Goal: Information Seeking & Learning: Learn about a topic

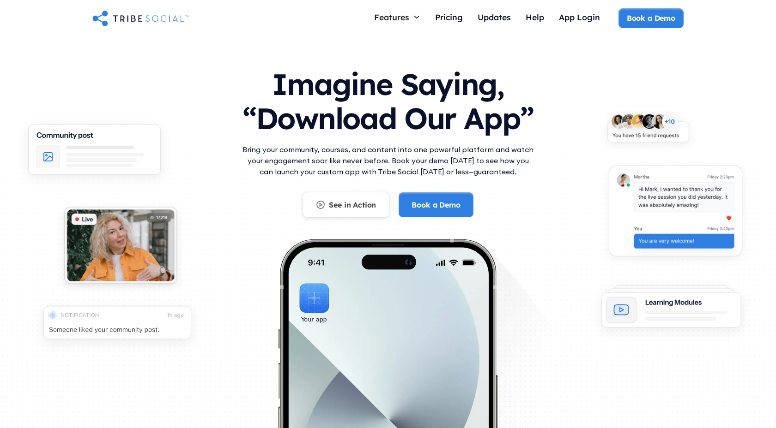
click at [339, 208] on div "See in Action" at bounding box center [352, 205] width 47 height 10
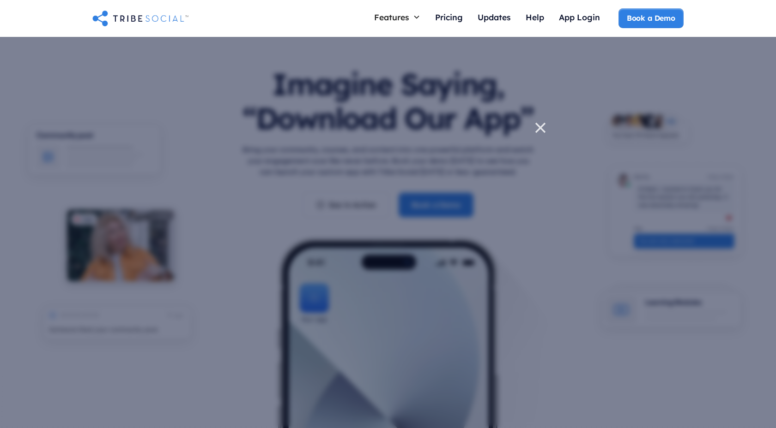
click at [542, 128] on icon at bounding box center [540, 128] width 18 height 18
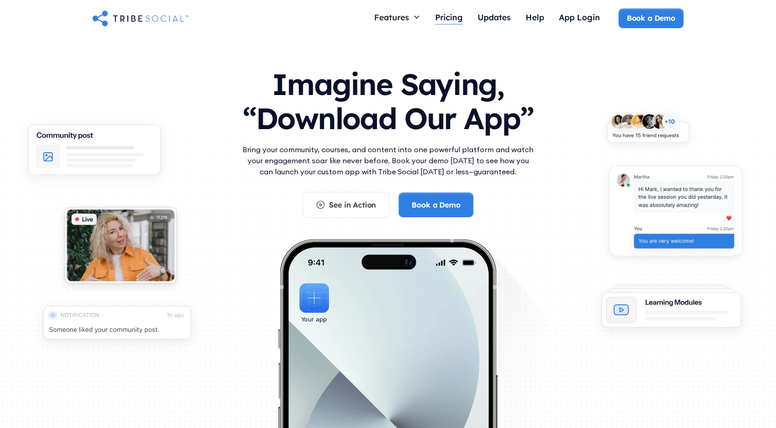
click at [448, 16] on div "Pricing" at bounding box center [449, 17] width 28 height 10
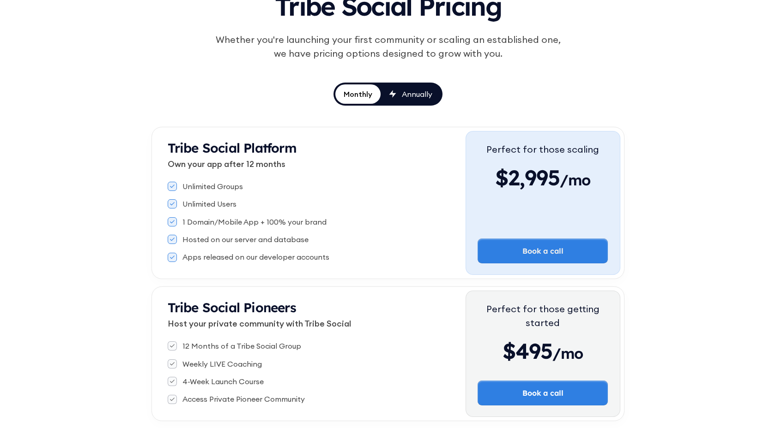
scroll to position [95, 0]
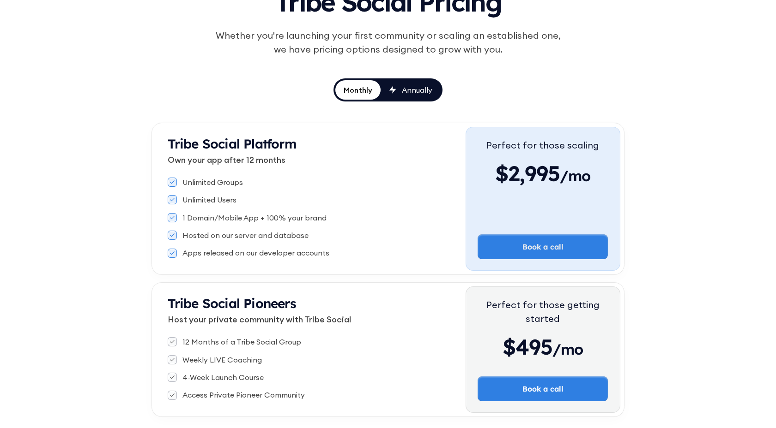
click at [173, 234] on icon at bounding box center [172, 236] width 5 height 4
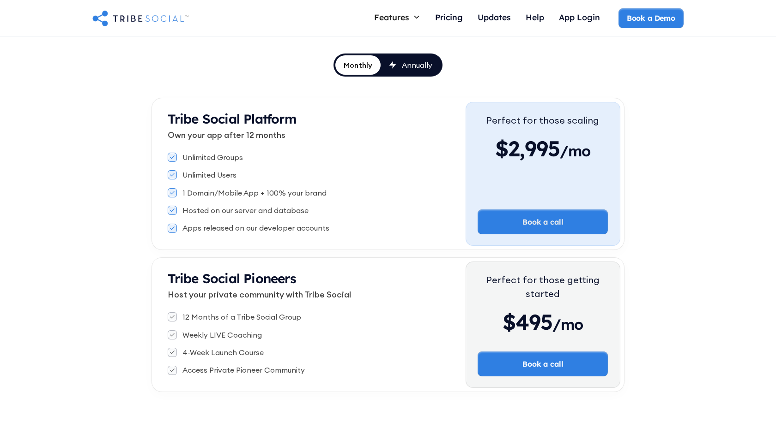
scroll to position [114, 0]
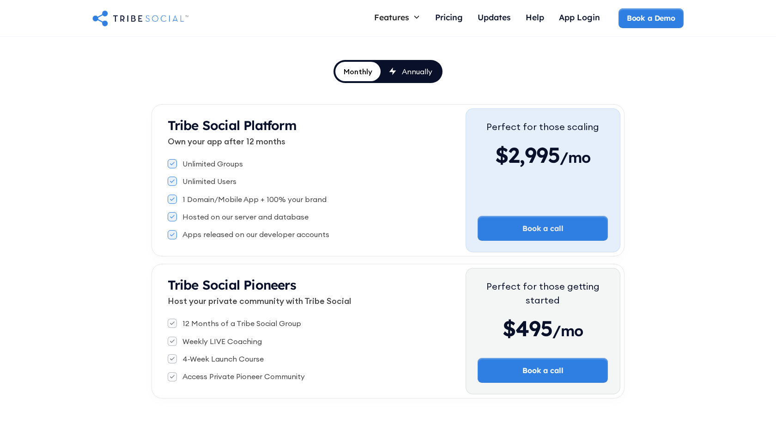
click at [419, 77] on link "Annually" at bounding box center [410, 71] width 60 height 19
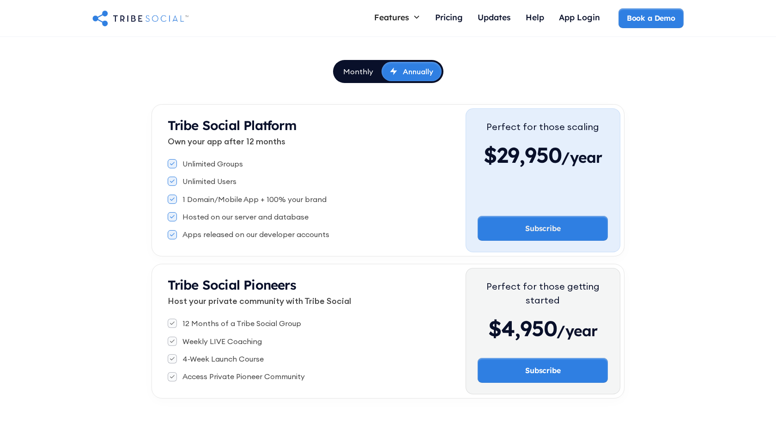
click at [362, 73] on div "Monthly" at bounding box center [358, 71] width 30 height 10
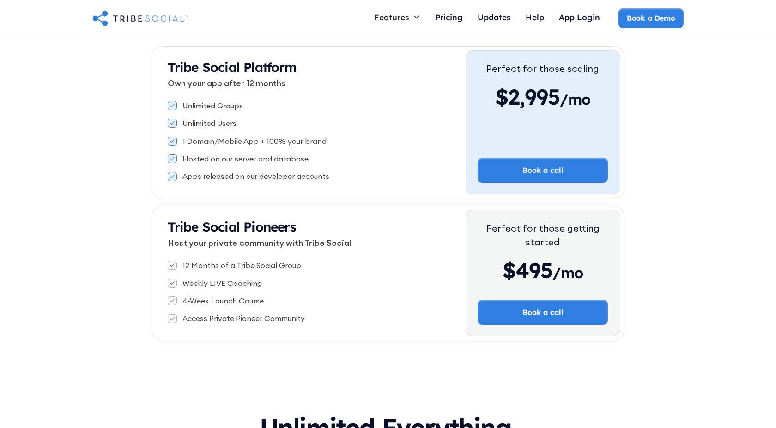
scroll to position [0, 0]
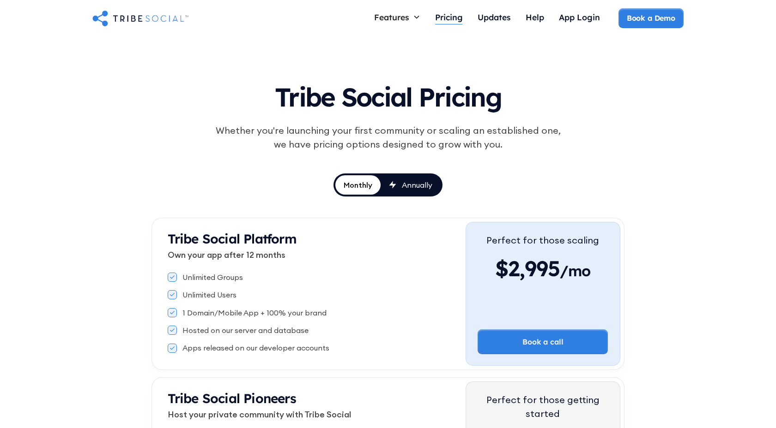
click at [453, 22] on div "Pricing" at bounding box center [449, 18] width 28 height 20
click at [494, 21] on div "Updates" at bounding box center [493, 17] width 33 height 10
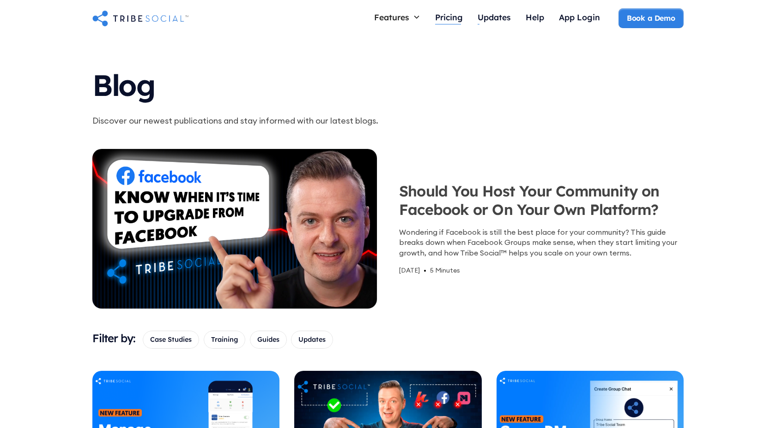
click at [454, 17] on div "Pricing" at bounding box center [449, 17] width 28 height 10
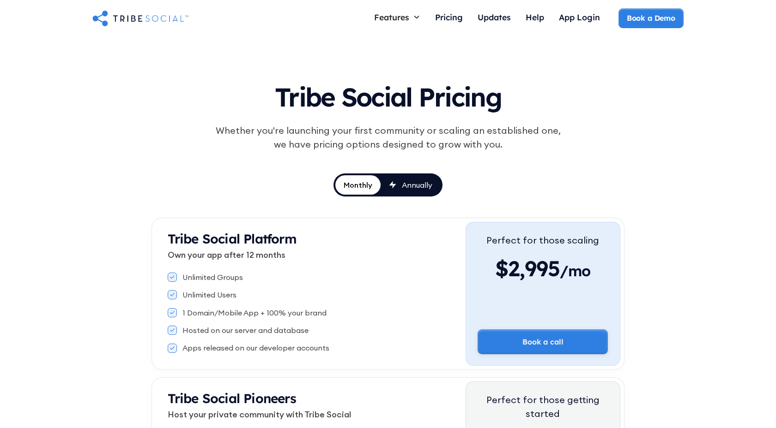
click at [533, 340] on link "Book a call" at bounding box center [542, 342] width 130 height 25
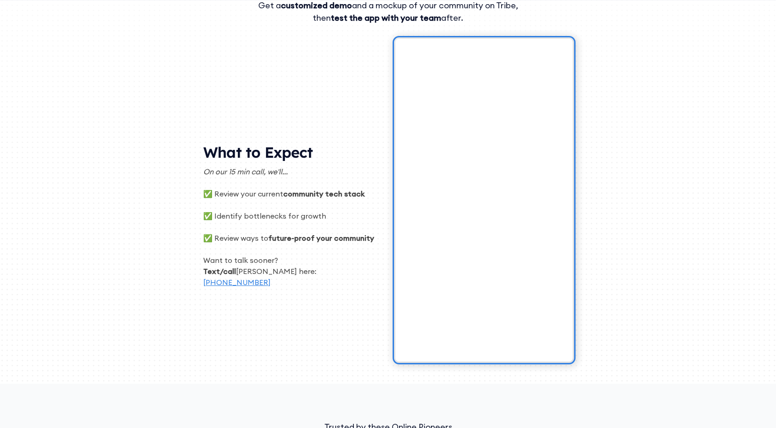
scroll to position [167, 0]
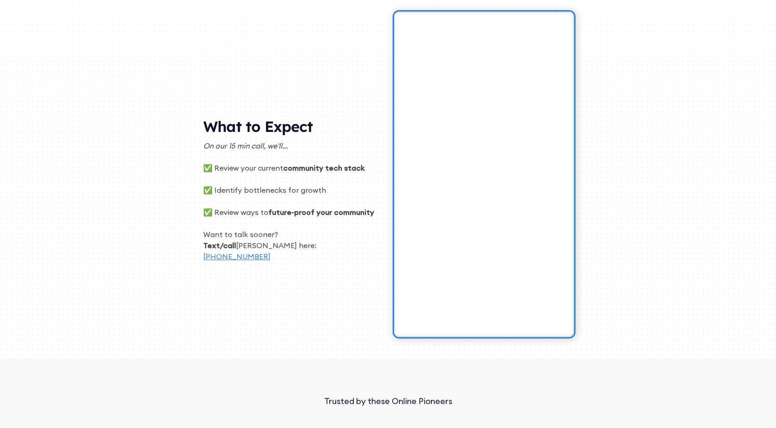
click at [337, 254] on p "[PHONE_NUMBER]" at bounding box center [291, 256] width 177 height 11
